Goal: Information Seeking & Learning: Find specific page/section

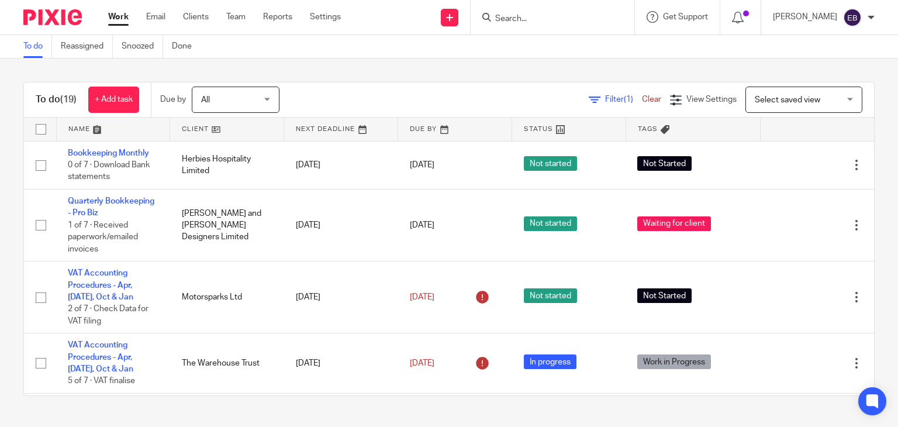
click at [564, 20] on input "Search" at bounding box center [546, 19] width 105 height 11
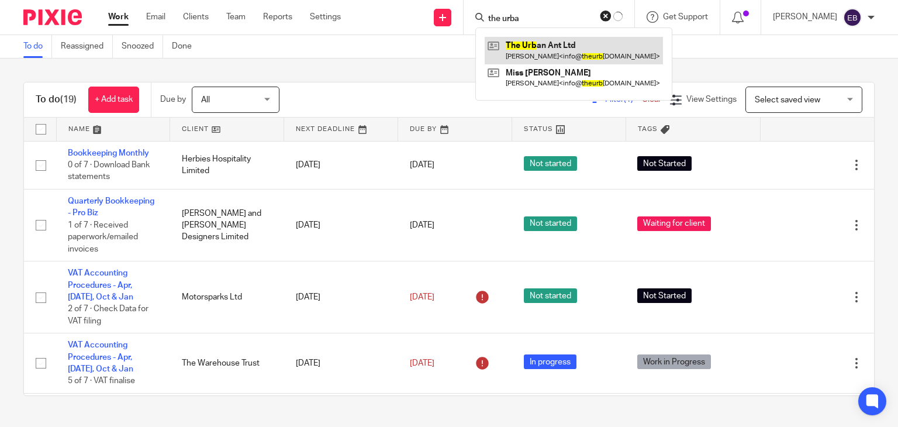
type input "the urba"
click at [550, 47] on link at bounding box center [574, 50] width 178 height 27
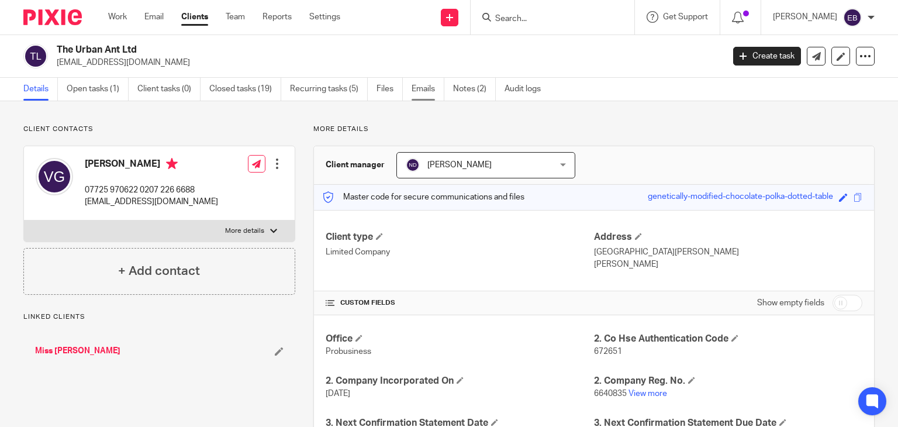
click at [414, 87] on link "Emails" at bounding box center [428, 89] width 33 height 23
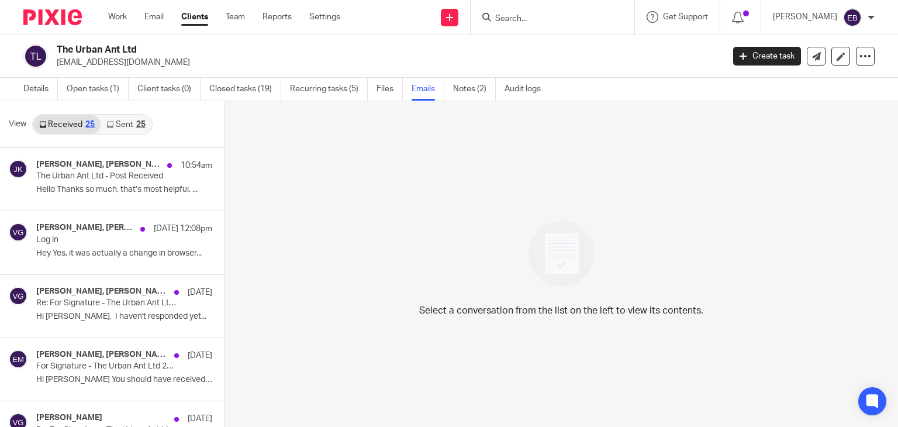
click at [115, 127] on link "Sent 25" at bounding box center [126, 124] width 50 height 19
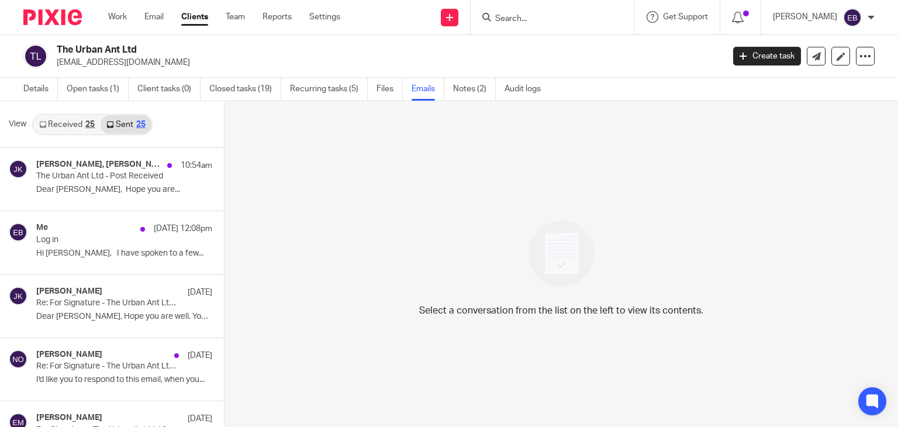
scroll to position [2, 0]
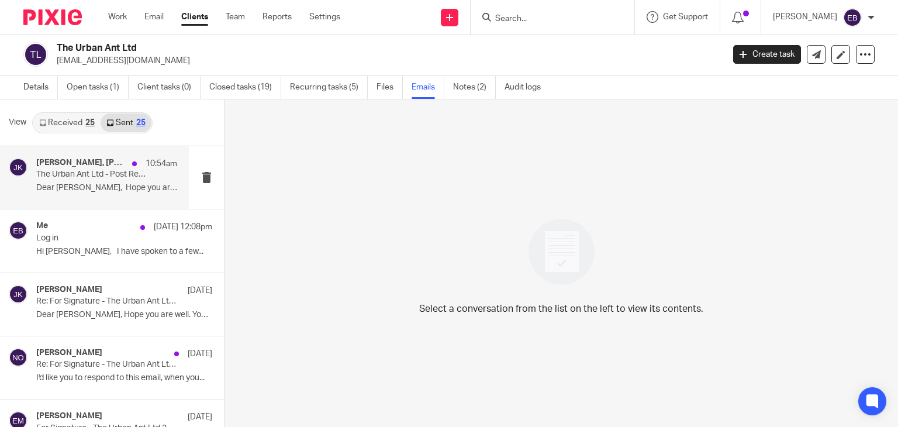
click at [82, 188] on p "Dear Vanessa, Hope you are..." at bounding box center [106, 188] width 141 height 10
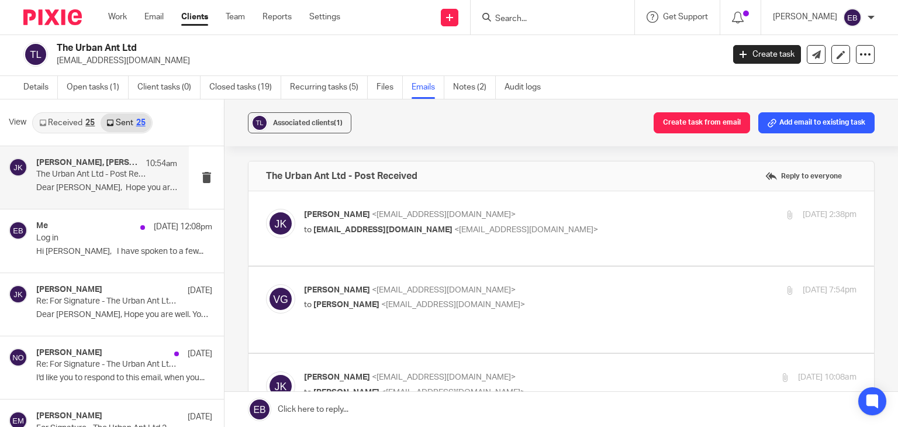
scroll to position [0, 0]
click at [604, 219] on p "Johanne Kassardjian <johannekassardjian@probusinessuk.com>" at bounding box center [488, 215] width 368 height 12
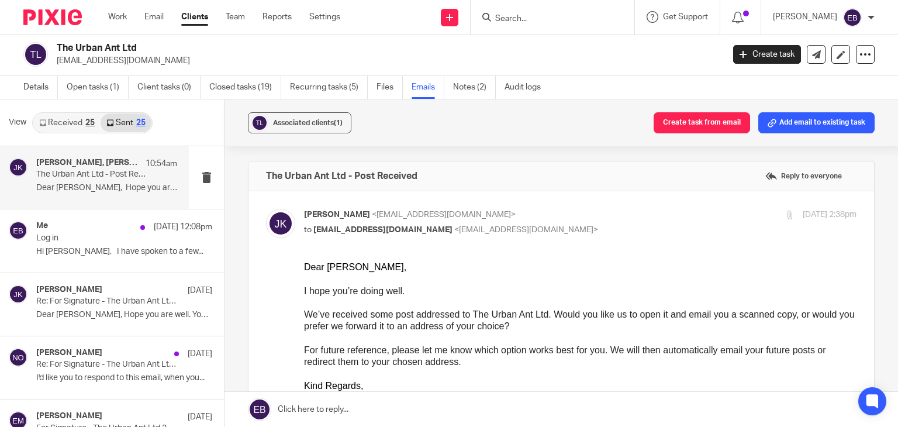
click at [609, 225] on p "to info@theurbanant.co.uk <info@theurbanant.co.uk>" at bounding box center [488, 230] width 368 height 12
checkbox input "false"
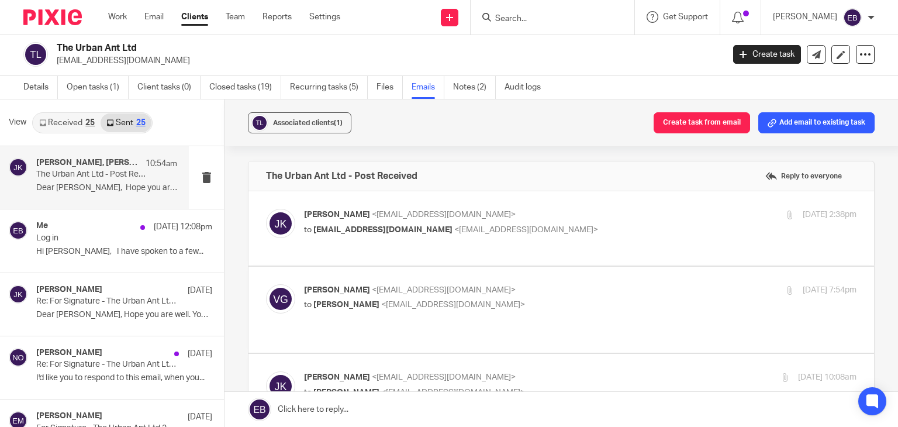
click at [601, 282] on label at bounding box center [561, 310] width 626 height 86
click at [266, 284] on input "checkbox" at bounding box center [265, 284] width 1 height 1
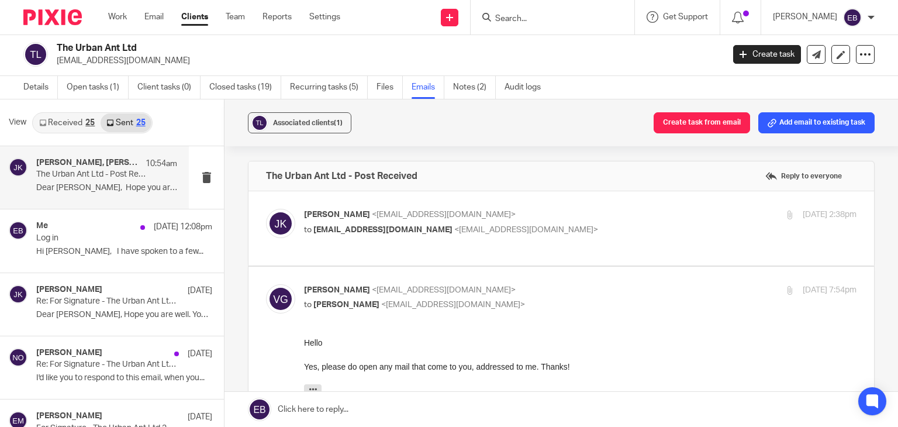
click at [596, 286] on p "Vanessa Green <info@theurbanant.co.uk>" at bounding box center [488, 290] width 368 height 12
checkbox input "false"
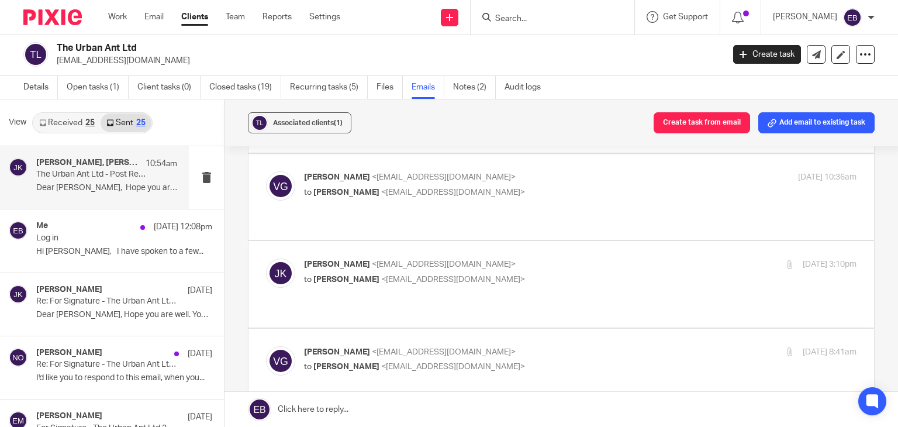
scroll to position [468, 0]
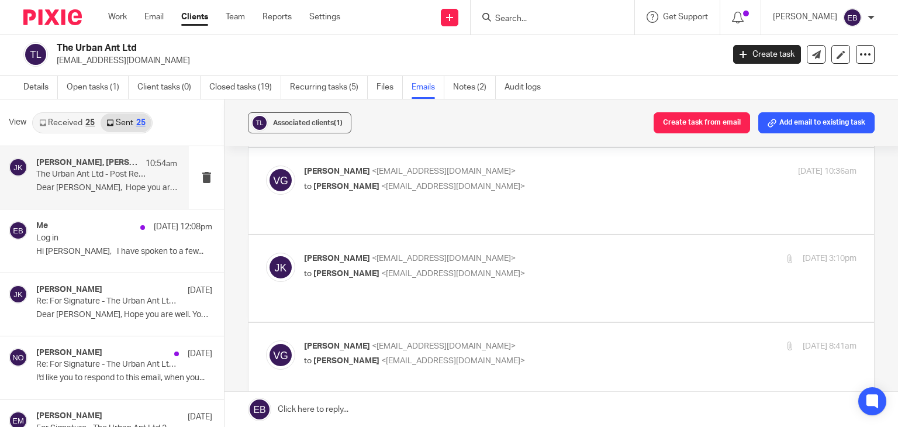
click at [612, 253] on p "Johanne Kassardjian <johannekassardjian@probusinessuk.com>" at bounding box center [488, 259] width 368 height 12
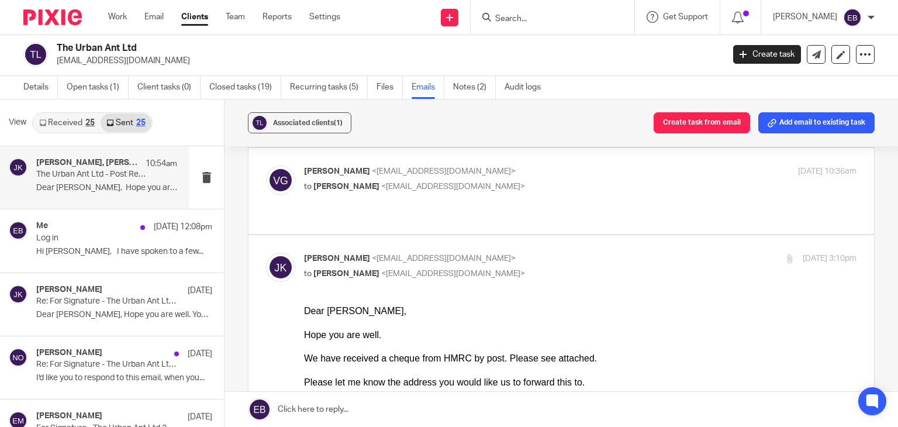
scroll to position [0, 0]
click at [613, 253] on p "Johanne Kassardjian <johannekassardjian@probusinessuk.com>" at bounding box center [488, 259] width 368 height 12
checkbox input "false"
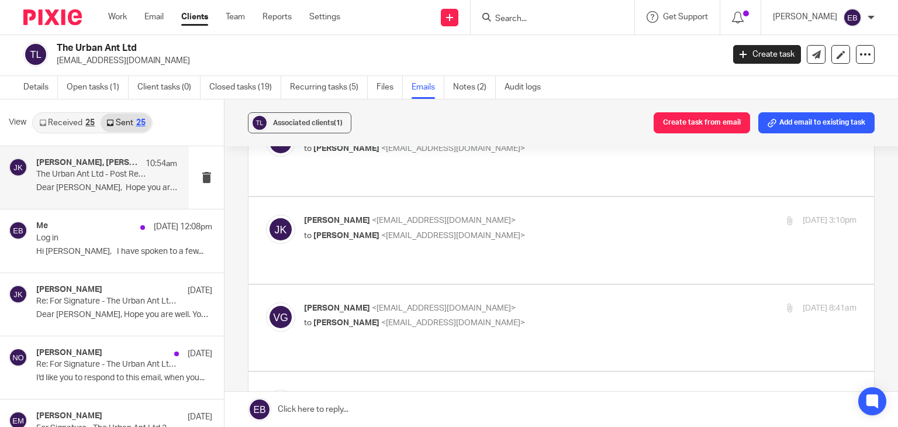
scroll to position [526, 0]
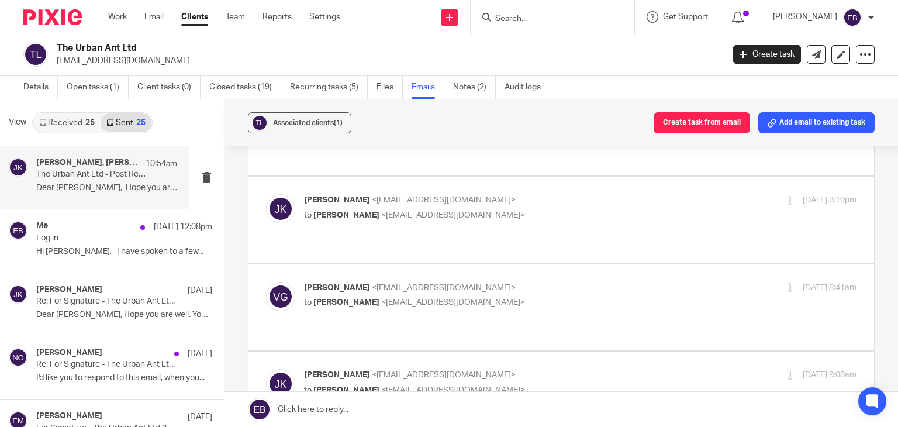
click at [611, 282] on div "Vanessa Green <info@theurbanant.co.uk> to Johanne Kassardjian <johannekassardji…" at bounding box center [488, 295] width 368 height 27
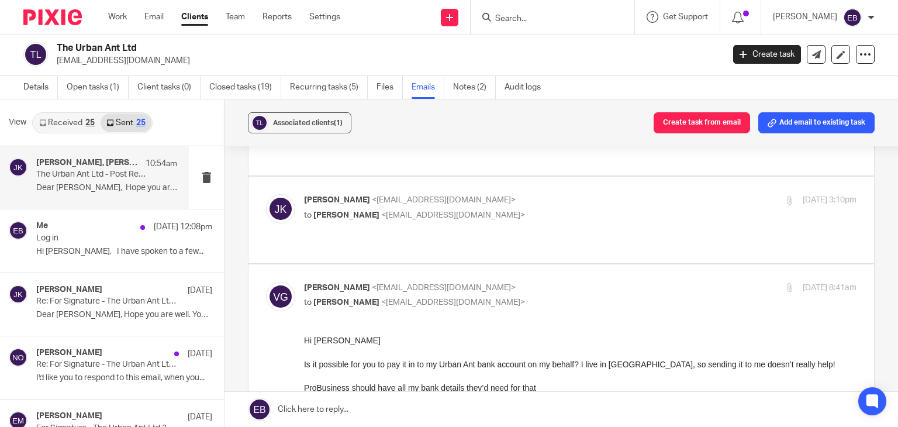
scroll to position [0, 0]
click at [612, 282] on div "Vanessa Green <info@theurbanant.co.uk> to Johanne Kassardjian <johannekassardji…" at bounding box center [488, 295] width 368 height 27
checkbox input "false"
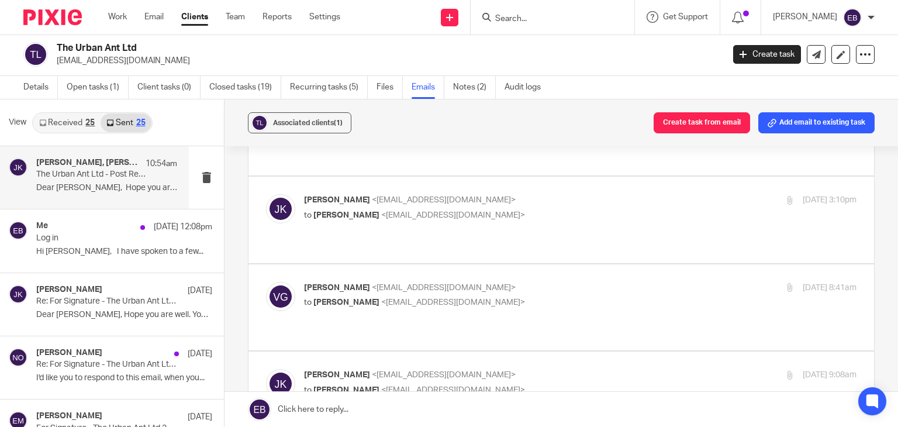
click at [620, 369] on div "Johanne Kassardjian <johannekassardjian@probusinessuk.com> to Niall O'Driscoll …" at bounding box center [488, 382] width 368 height 27
click at [617, 369] on p "Johanne Kassardjian <johannekassardjian@probusinessuk.com>" at bounding box center [488, 375] width 368 height 12
checkbox input "false"
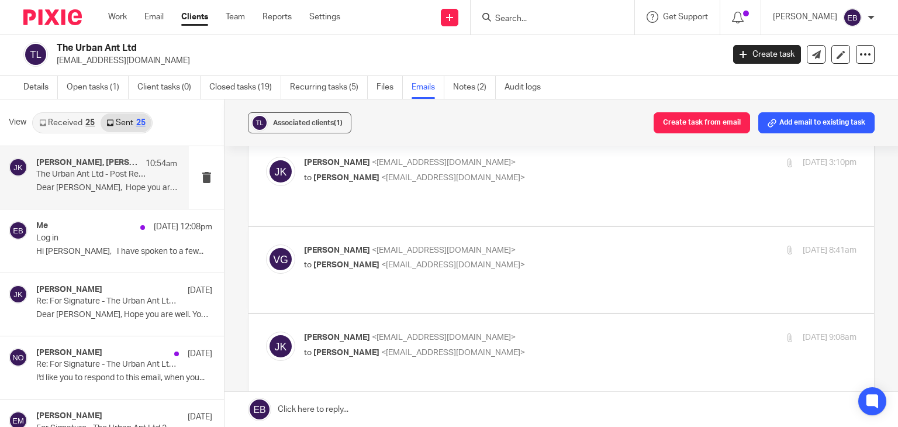
scroll to position [585, 0]
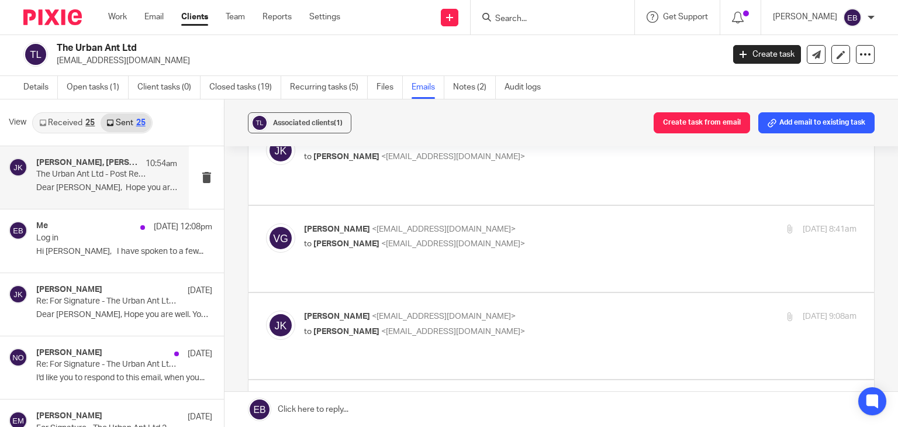
click at [620, 380] on label at bounding box center [561, 423] width 626 height 86
click at [266, 397] on input "checkbox" at bounding box center [265, 397] width 1 height 1
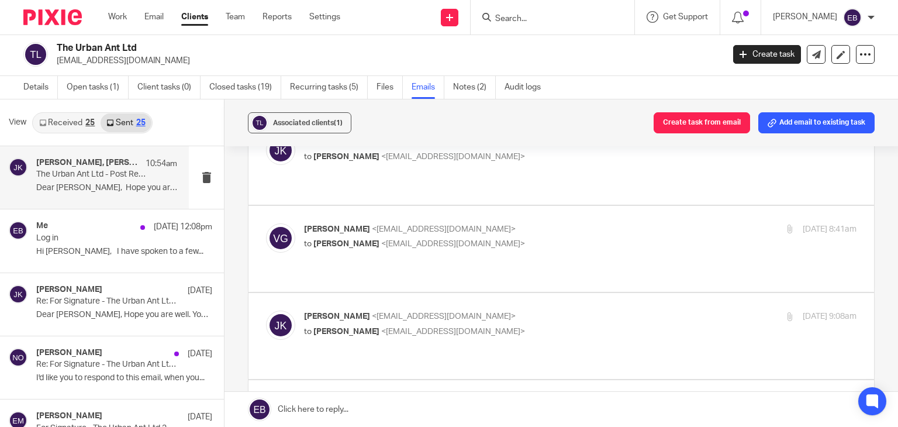
checkbox input "false"
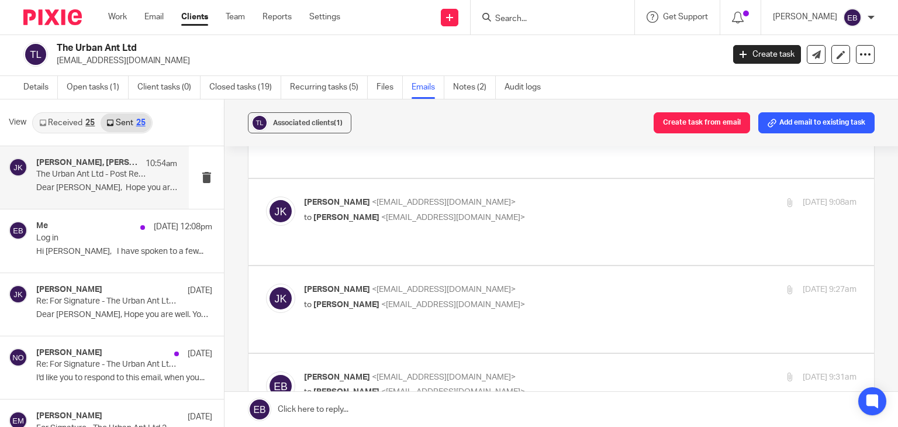
scroll to position [702, 0]
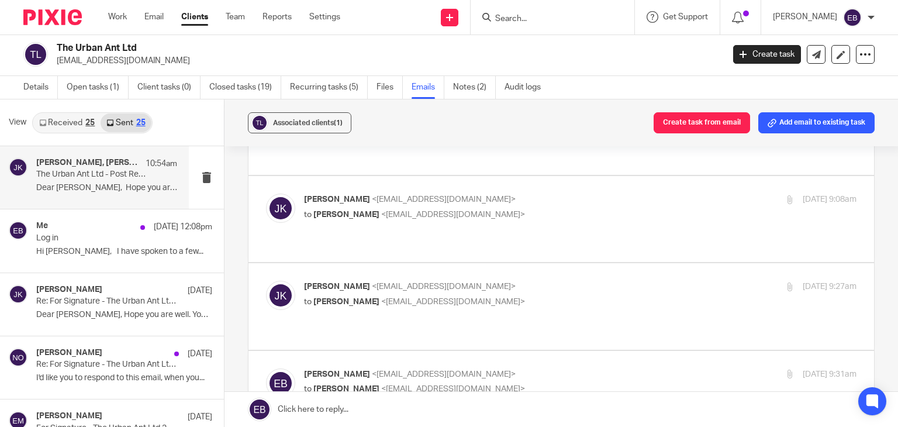
click at [616, 368] on p "Emily Belcher <emilybelcher@probusinessuk.com>" at bounding box center [488, 374] width 368 height 12
checkbox input "false"
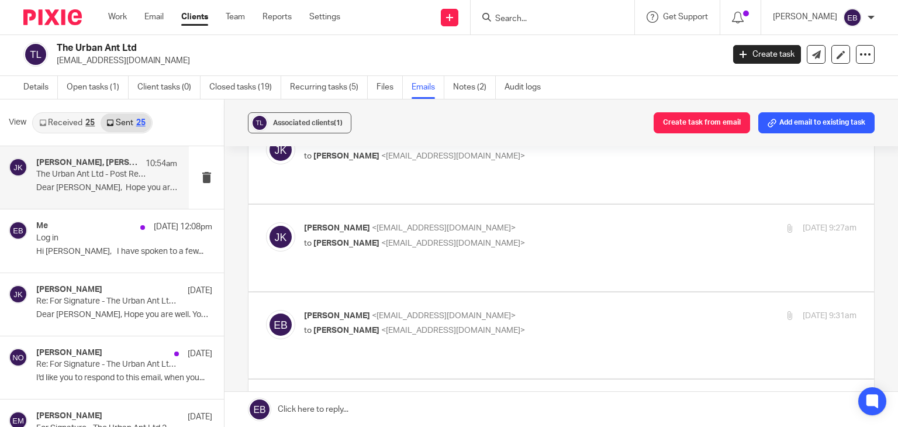
click at [627, 397] on p "Johanne Kassardjian <johannekassardjian@probusinessuk.com>" at bounding box center [488, 403] width 368 height 12
click at [630, 397] on p "Johanne Kassardjian <johannekassardjian@probusinessuk.com>" at bounding box center [488, 403] width 368 height 12
checkbox input "false"
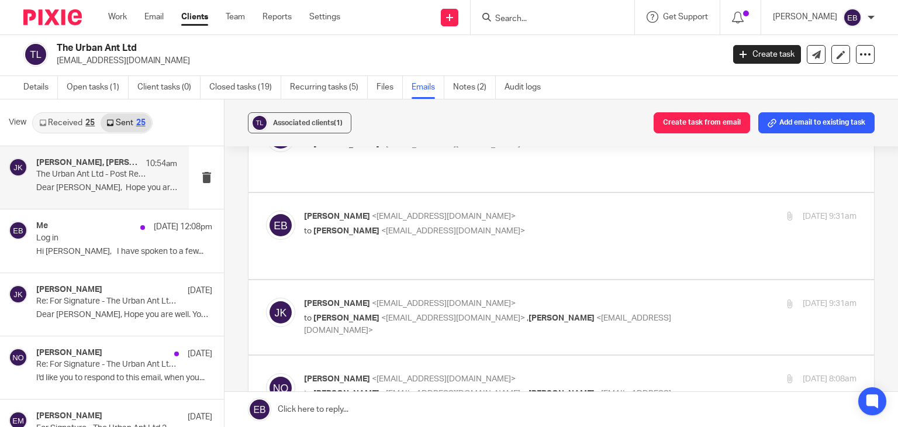
scroll to position [877, 0]
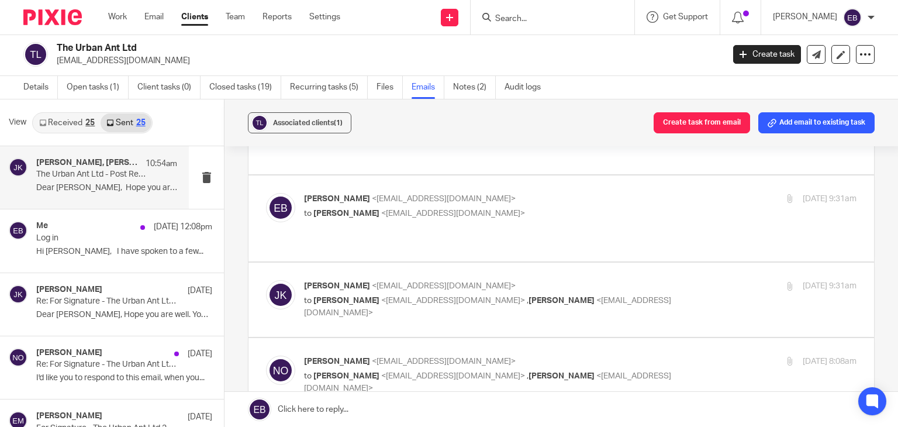
click at [646, 355] on p "Niall O'Driscoll <niallodriscoll@probusinessuk.com>" at bounding box center [488, 361] width 368 height 12
click at [648, 355] on p "Niall O'Driscoll <niallodriscoll@probusinessuk.com>" at bounding box center [488, 361] width 368 height 12
checkbox input "false"
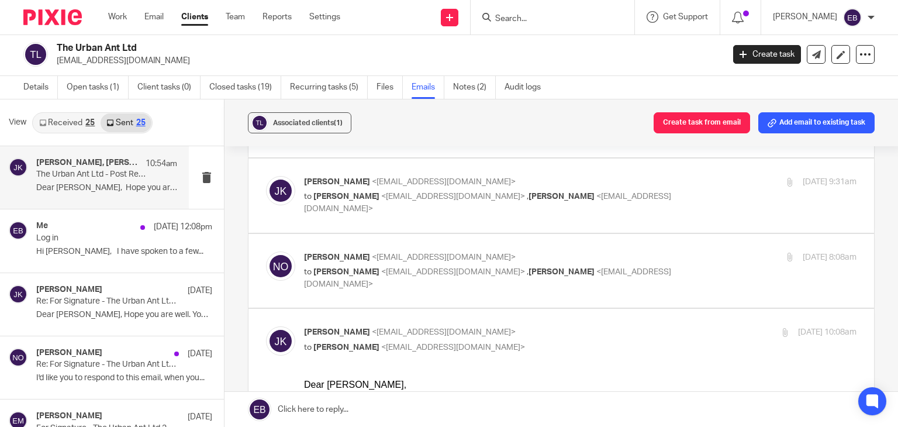
scroll to position [994, 0]
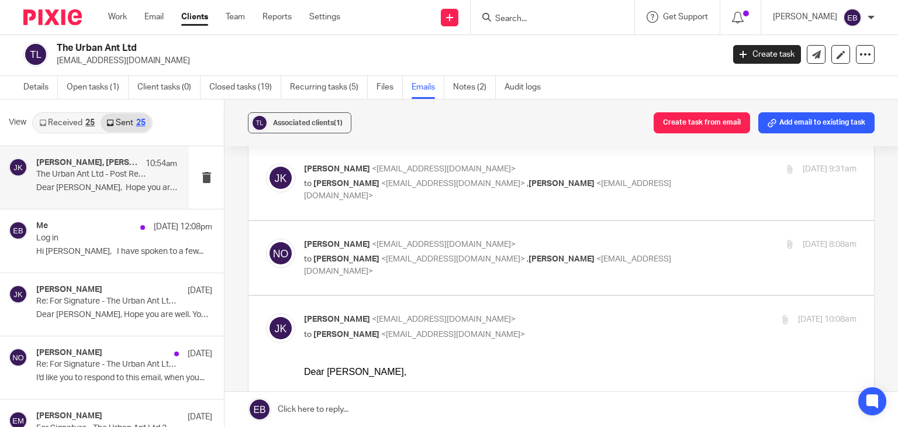
click at [647, 313] on p "Johanne Kassardjian <johannekassardjian@probusinessuk.com>" at bounding box center [488, 319] width 368 height 12
checkbox input "false"
click at [653, 401] on div "Vanessa Green <info@theurbanant.com> to Johanne Kassardjian <johannekassardjian…" at bounding box center [488, 414] width 368 height 27
checkbox input "false"
click at [110, 14] on link "Work" at bounding box center [117, 17] width 19 height 12
